Goal: Information Seeking & Learning: Learn about a topic

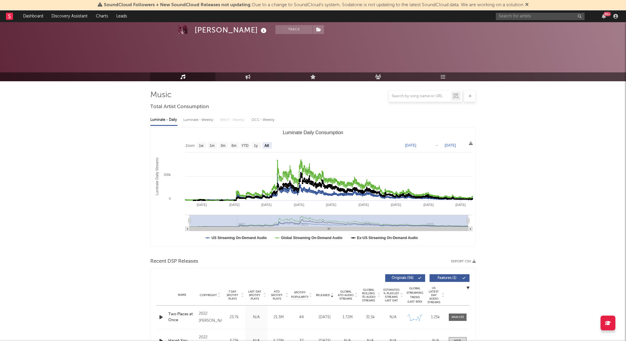
select select "All"
select select "6m"
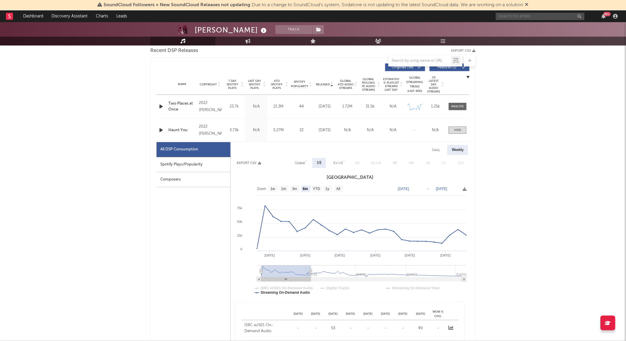
click at [508, 17] on input "text" at bounding box center [540, 16] width 89 height 7
type input "[PERSON_NAME]"
click at [505, 28] on div at bounding box center [505, 29] width 13 height 13
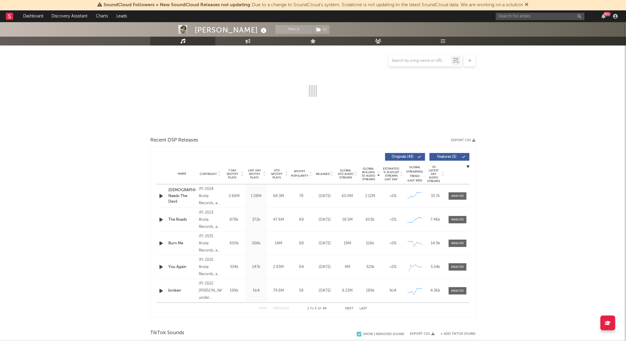
scroll to position [75, 0]
click at [327, 172] on span "Released" at bounding box center [323, 174] width 14 height 4
select select "6m"
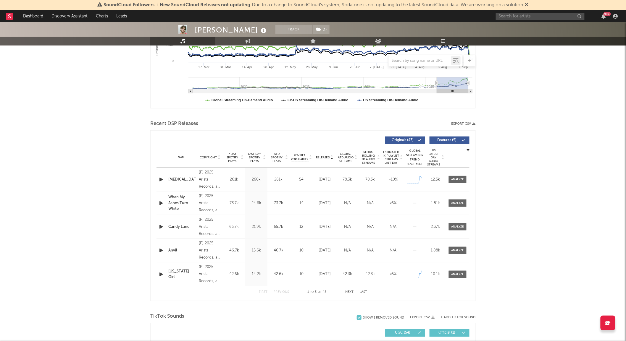
scroll to position [138, 0]
click at [453, 204] on div at bounding box center [457, 203] width 13 height 4
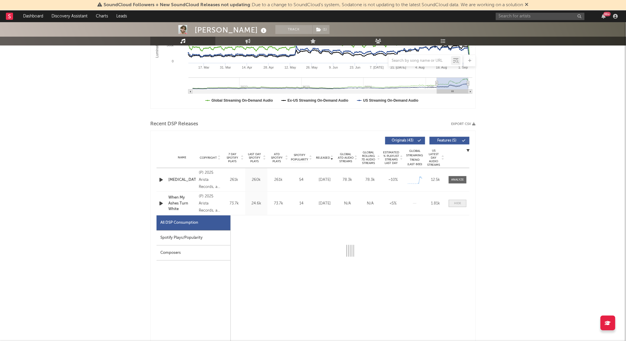
select select "1w"
click at [436, 222] on div "Daily" at bounding box center [435, 224] width 17 height 10
select select "1w"
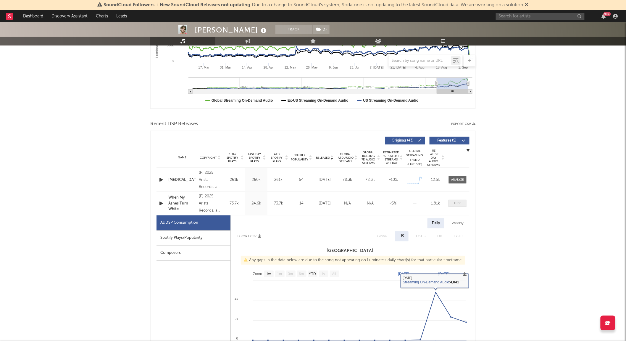
click at [463, 202] on span at bounding box center [458, 203] width 18 height 7
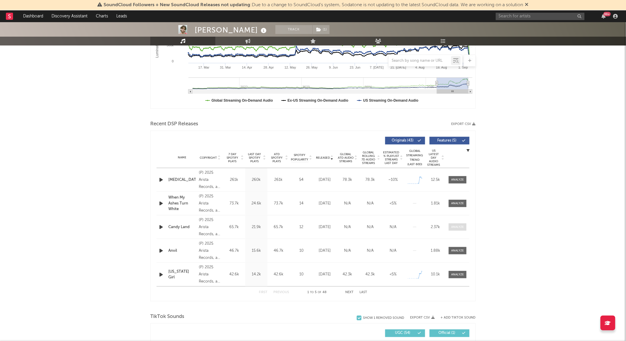
click at [457, 227] on div at bounding box center [457, 227] width 13 height 4
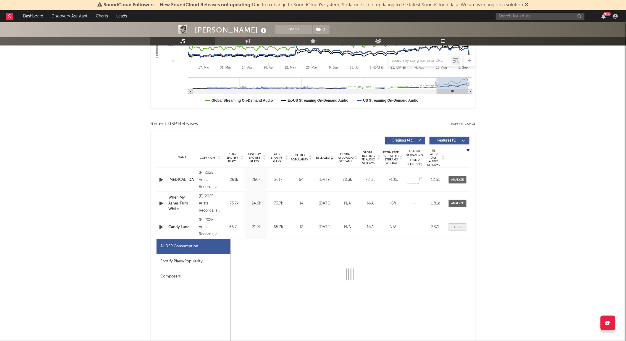
select select "1w"
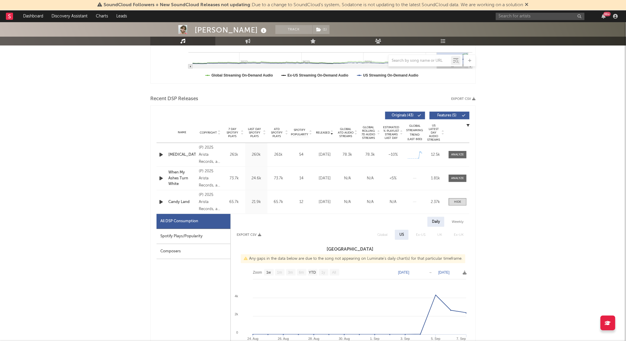
scroll to position [163, 0]
click at [457, 201] on div at bounding box center [457, 201] width 7 height 4
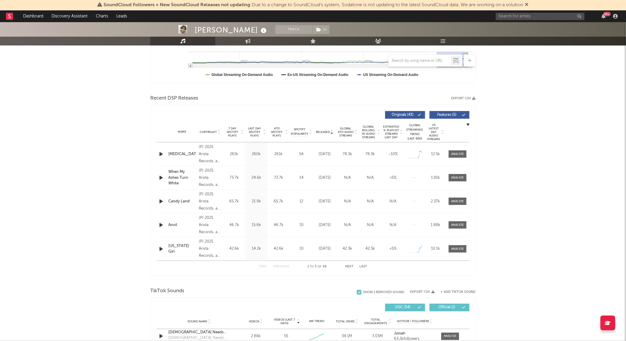
click at [348, 267] on button "Next" at bounding box center [349, 266] width 8 height 3
click at [454, 203] on div at bounding box center [457, 201] width 13 height 4
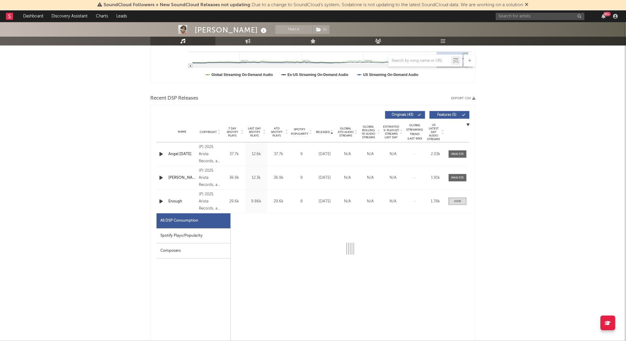
select select "1w"
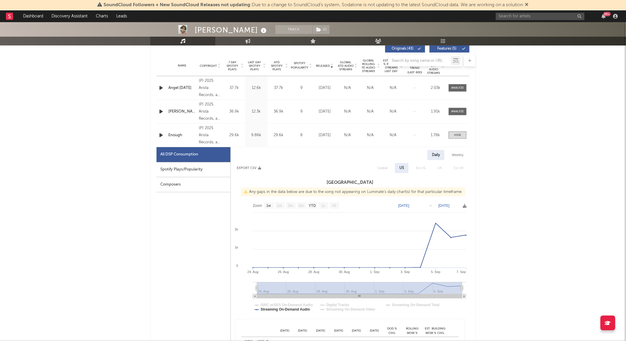
scroll to position [230, 0]
click at [188, 166] on div "Spotify Plays/Popularity" at bounding box center [193, 169] width 74 height 15
select select "1w"
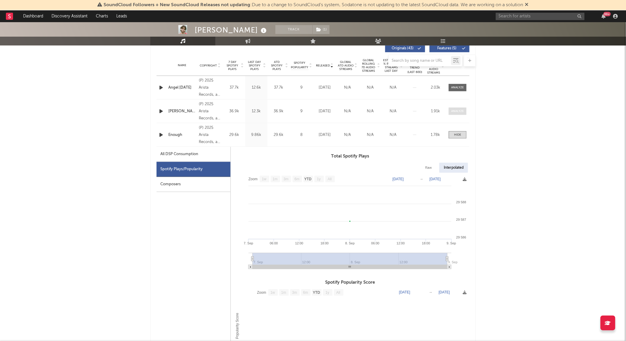
click at [459, 114] on span at bounding box center [458, 111] width 18 height 7
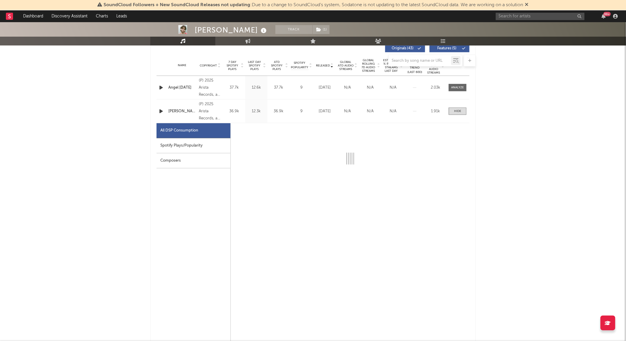
select select "1w"
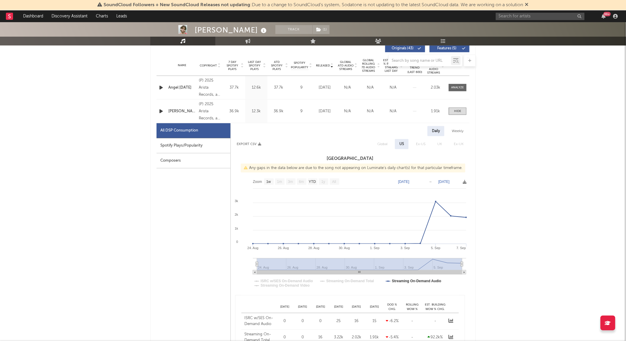
click at [202, 146] on div "Spotify Plays/Popularity" at bounding box center [193, 145] width 74 height 15
select select "1w"
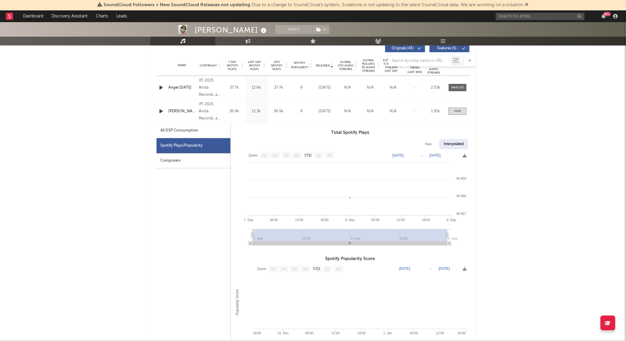
scroll to position [0, 0]
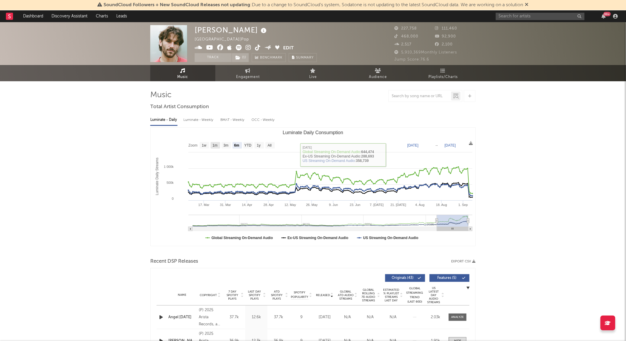
click at [213, 147] on text "1m" at bounding box center [215, 146] width 5 height 4
select select "1m"
type input "[DATE]"
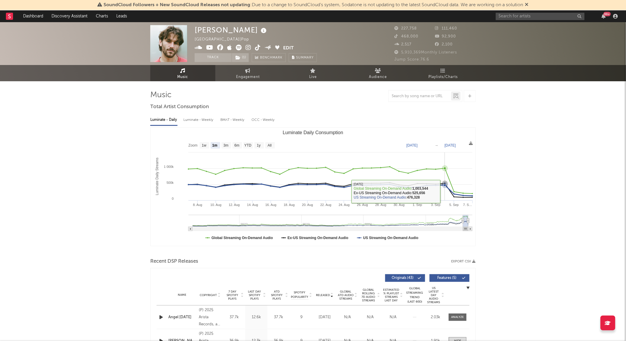
click at [448, 186] on icon "Luminate Daily Consumption" at bounding box center [325, 190] width 293 height 12
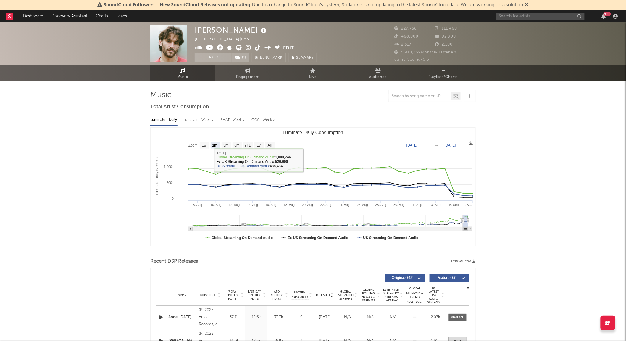
click at [208, 121] on div "Luminate - Weekly" at bounding box center [198, 120] width 31 height 10
select select "6m"
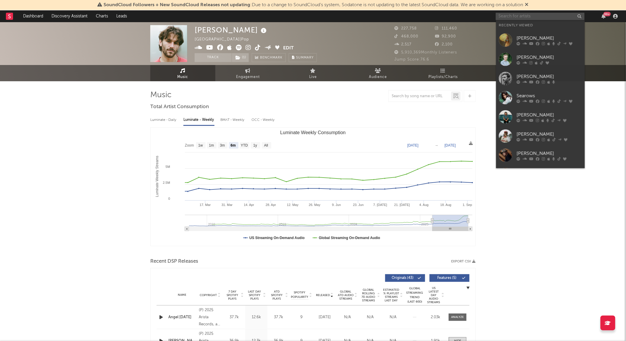
click at [521, 15] on input "text" at bounding box center [540, 16] width 89 height 7
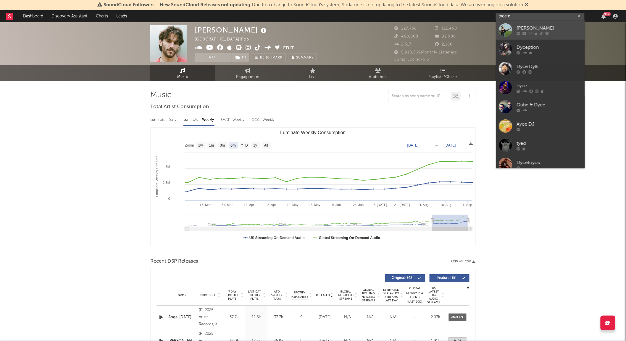
type input "tyce d"
click at [513, 28] on link "[PERSON_NAME]" at bounding box center [540, 29] width 89 height 19
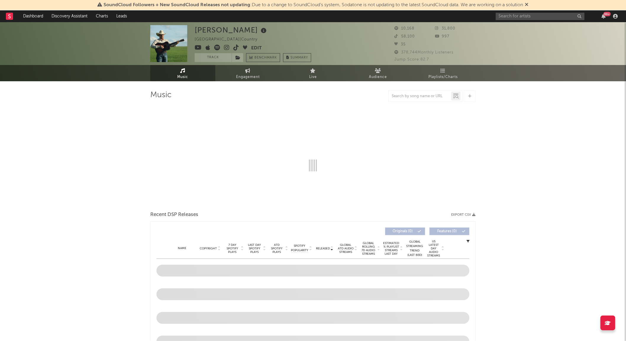
select select "1w"
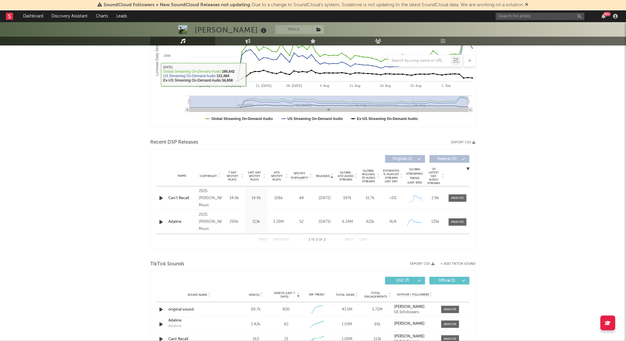
scroll to position [119, 0]
click at [460, 221] on div at bounding box center [457, 222] width 13 height 4
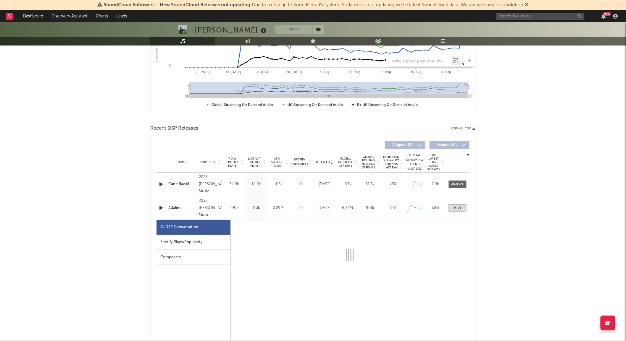
select select "1w"
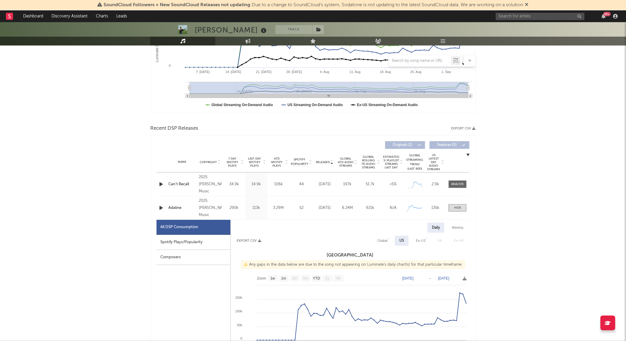
scroll to position [134, 0]
click at [208, 244] on div "Spotify Plays/Popularity" at bounding box center [193, 242] width 74 height 15
select select "1w"
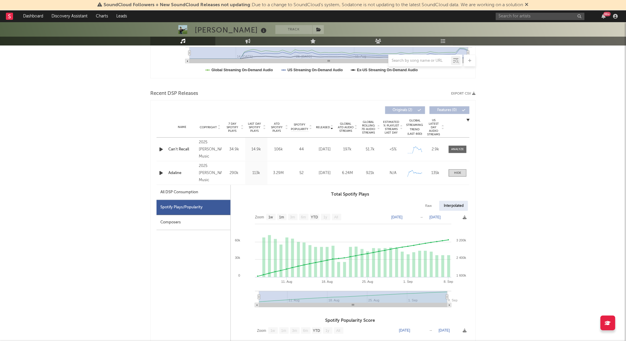
scroll to position [0, 0]
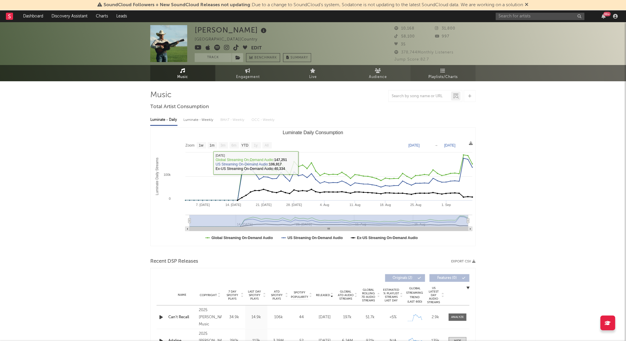
click at [442, 75] on span "Playlists/Charts" at bounding box center [443, 77] width 29 height 7
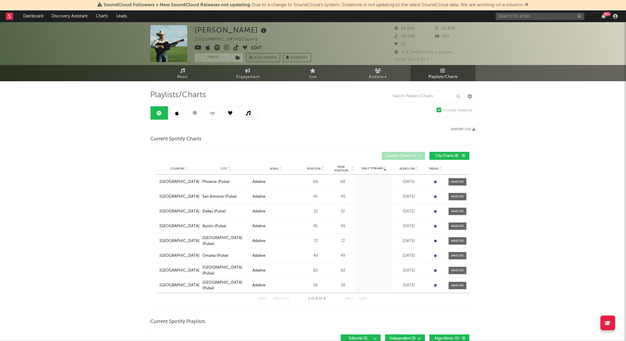
click at [176, 115] on icon at bounding box center [177, 113] width 4 height 5
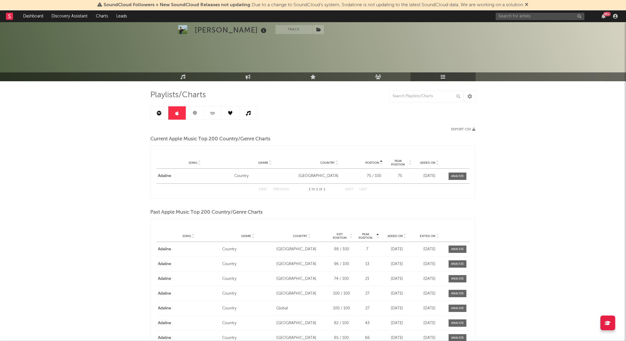
scroll to position [20, 0]
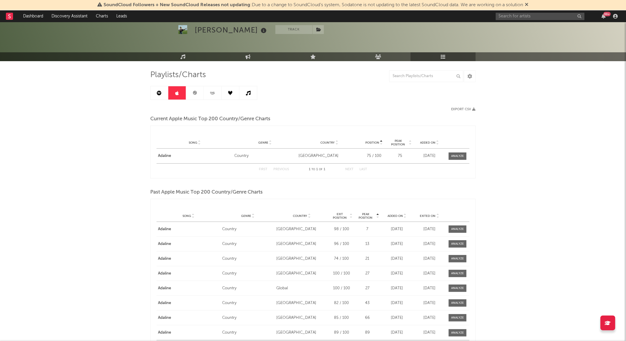
click at [401, 216] on span "Added On" at bounding box center [394, 216] width 15 height 4
click at [428, 215] on span "Exited On" at bounding box center [428, 216] width 16 height 4
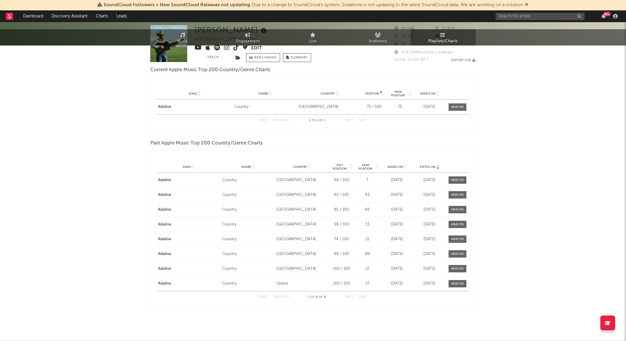
scroll to position [0, 0]
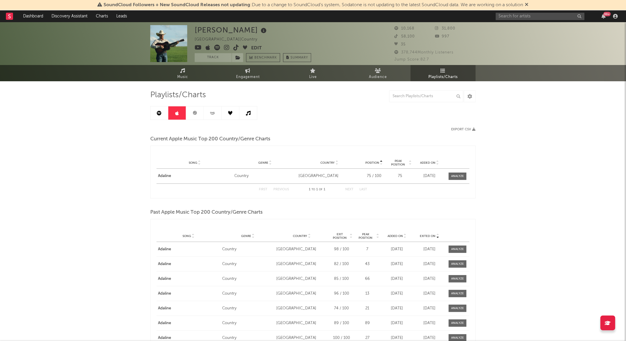
click at [212, 114] on icon at bounding box center [212, 113] width 7 height 4
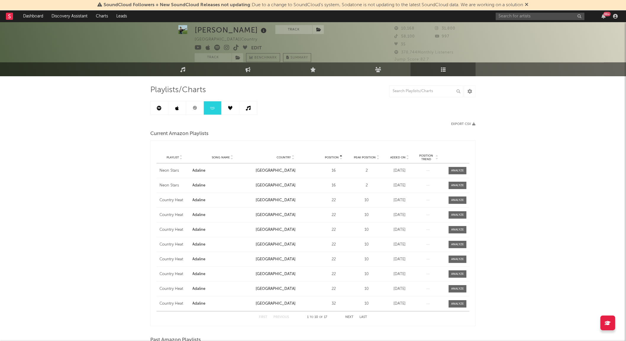
scroll to position [6, 0]
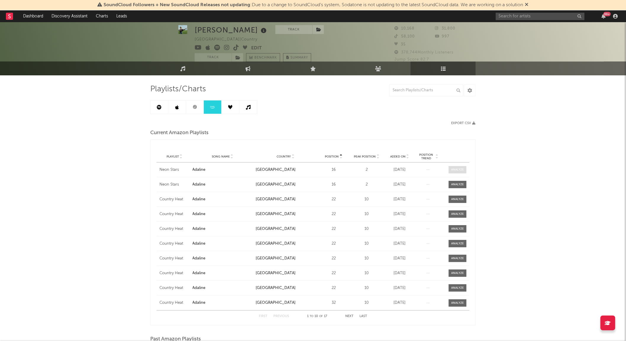
click at [460, 171] on div at bounding box center [457, 170] width 13 height 4
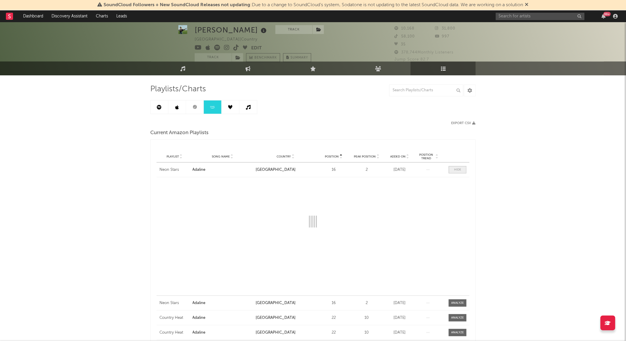
select select "1w"
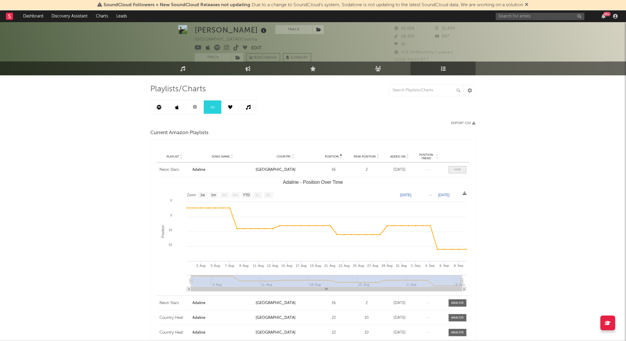
click at [460, 171] on div at bounding box center [457, 170] width 7 height 4
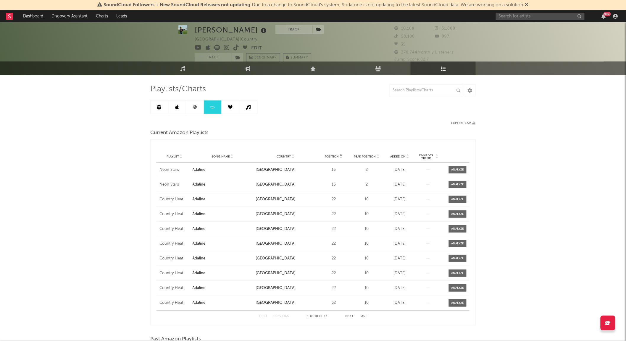
click at [453, 193] on div "Playlist Country Heat Song Name Adaline Country [GEOGRAPHIC_DATA] Position 22 P…" at bounding box center [312, 199] width 313 height 14
click at [453, 188] on span at bounding box center [458, 184] width 18 height 7
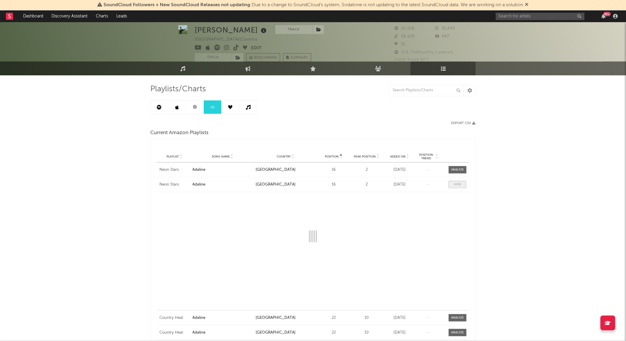
select select "1w"
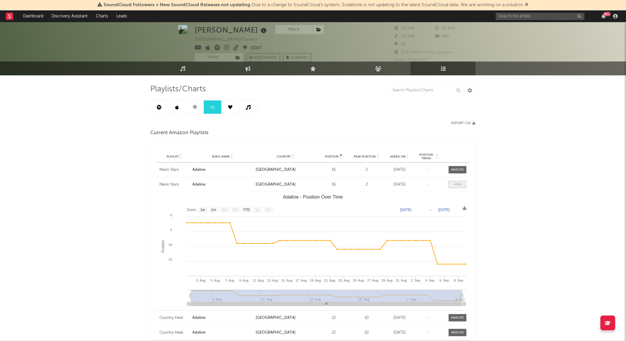
click at [453, 188] on span at bounding box center [458, 184] width 18 height 7
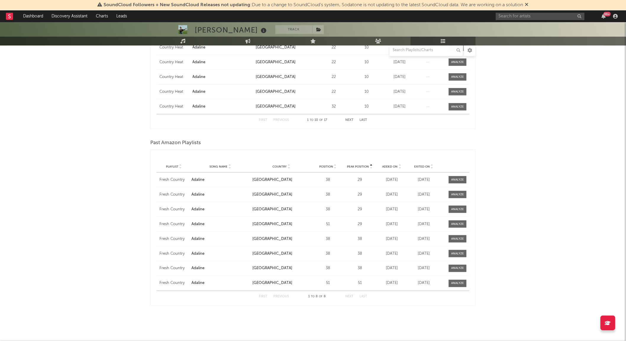
scroll to position [0, 0]
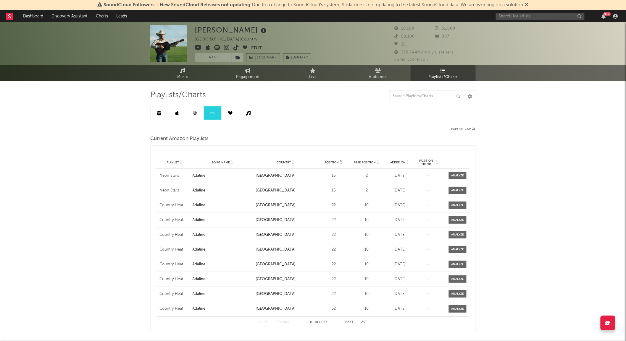
click at [246, 112] on icon at bounding box center [248, 113] width 5 height 5
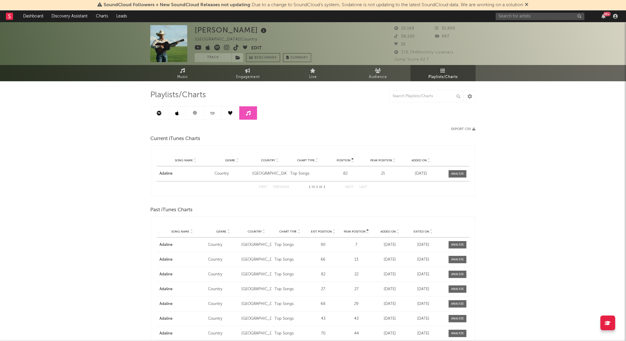
click at [198, 114] on link at bounding box center [195, 112] width 18 height 13
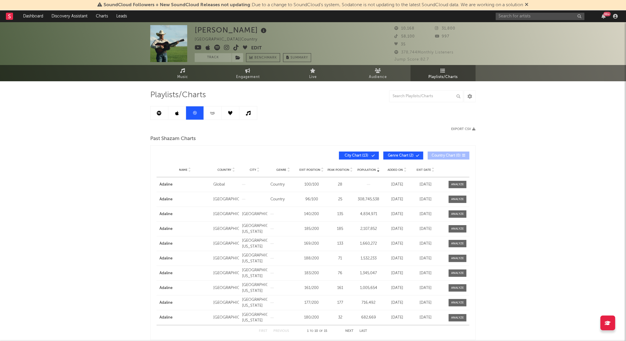
click at [212, 112] on icon at bounding box center [212, 113] width 7 height 4
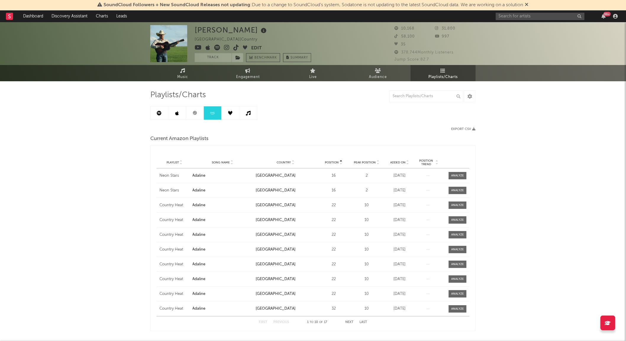
click at [534, 154] on div "[PERSON_NAME] [GEOGRAPHIC_DATA] | Country Edit Track Benchmark Summary 10,168 3…" at bounding box center [313, 283] width 626 height 522
click at [461, 190] on div at bounding box center [457, 190] width 13 height 4
select select "1w"
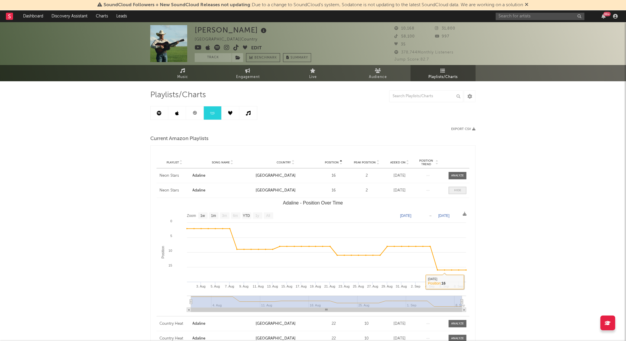
click at [461, 188] on span at bounding box center [458, 190] width 18 height 7
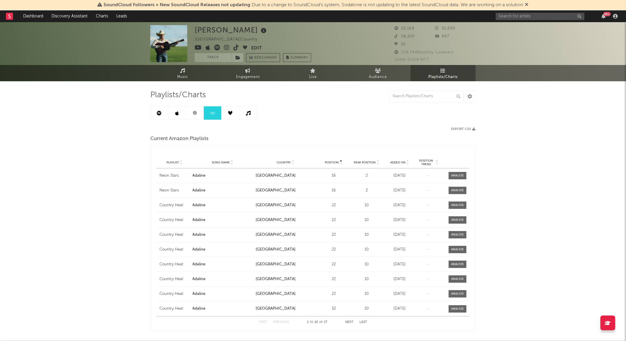
click at [176, 161] on span "Playlist" at bounding box center [173, 163] width 12 height 4
click at [452, 281] on div at bounding box center [457, 279] width 13 height 4
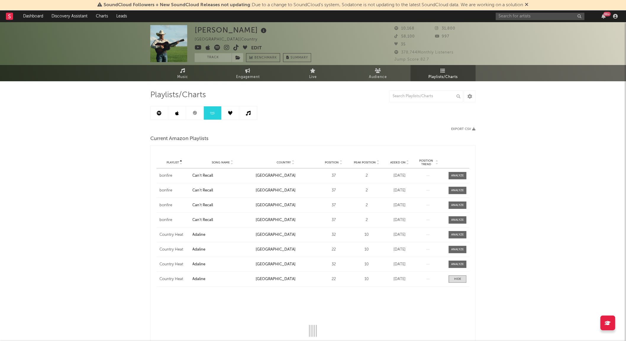
select select "1w"
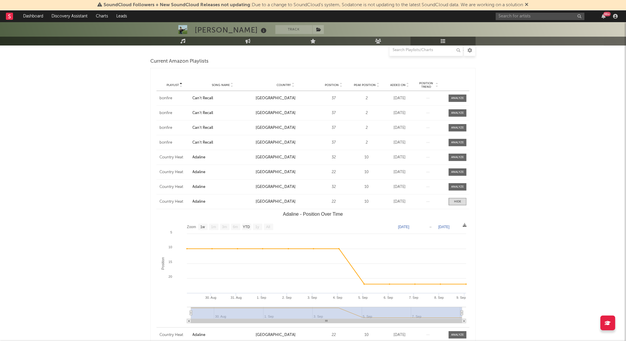
scroll to position [78, 0]
click at [459, 203] on div at bounding box center [457, 201] width 7 height 4
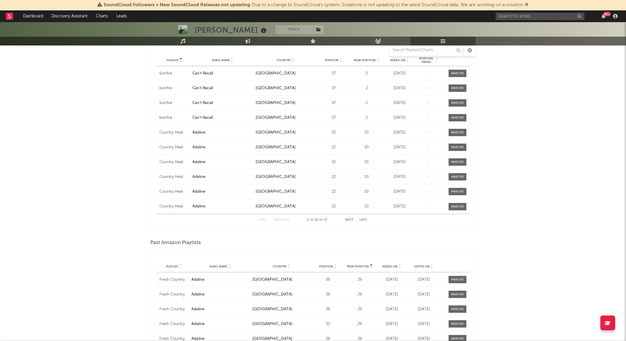
scroll to position [104, 0]
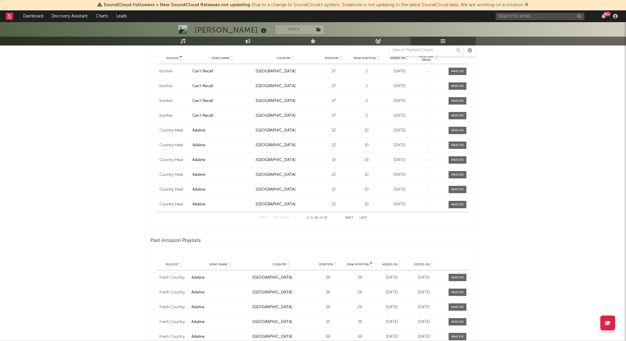
click at [426, 263] on span "Exited On" at bounding box center [422, 265] width 16 height 4
click at [349, 217] on button "Next" at bounding box center [349, 217] width 8 height 3
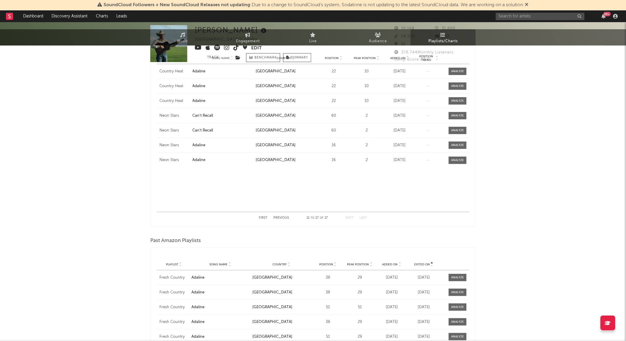
scroll to position [0, 0]
